Goal: Book appointment/travel/reservation

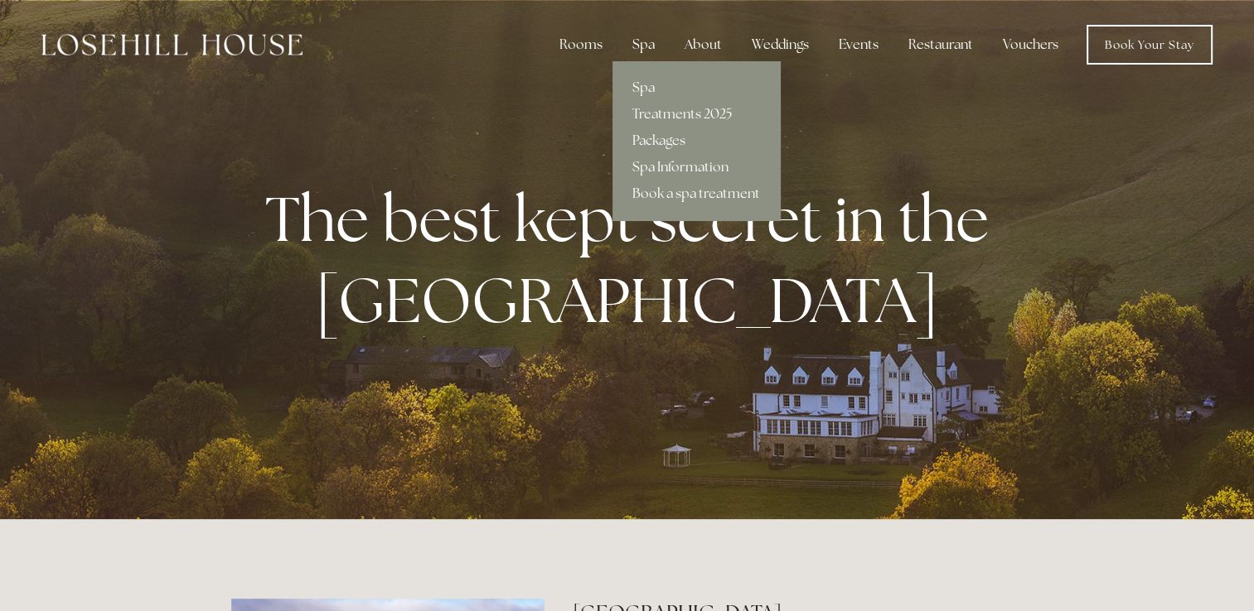
click at [641, 52] on div "Spa" at bounding box center [643, 44] width 49 height 33
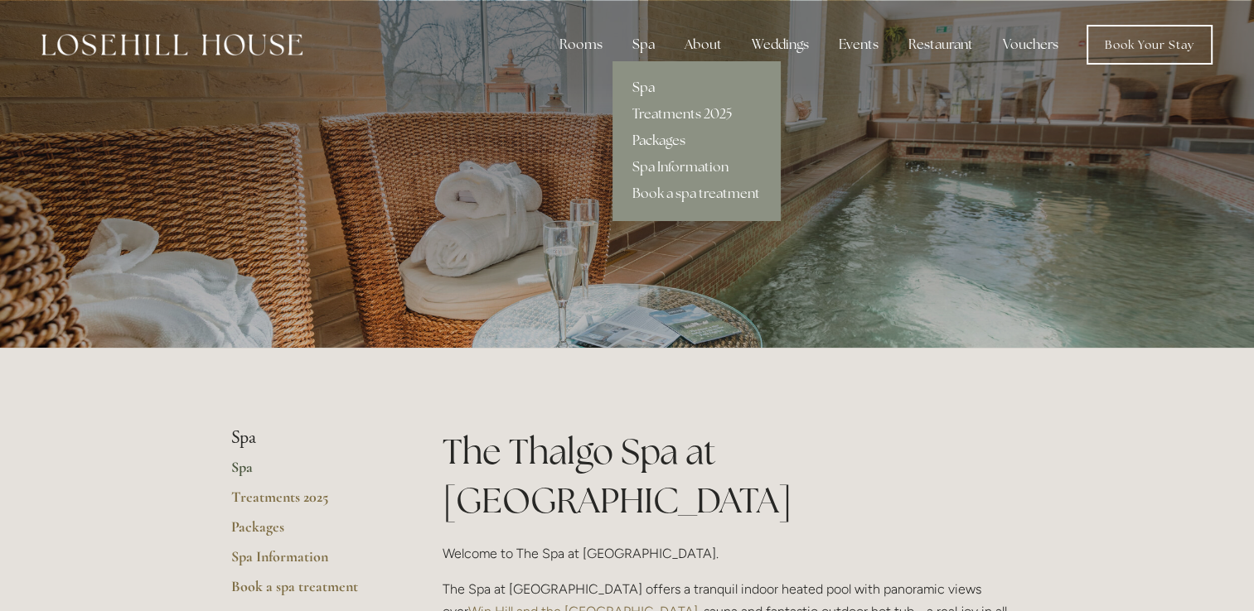
click at [655, 138] on link "Packages" at bounding box center [695, 141] width 167 height 27
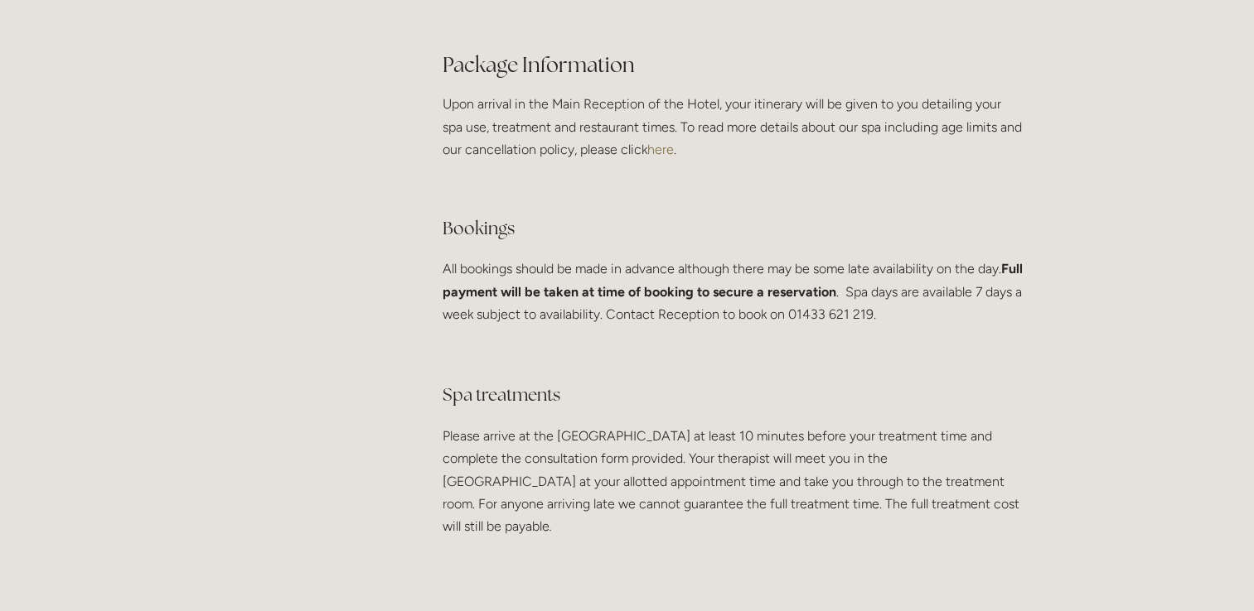
scroll to position [3148, 0]
